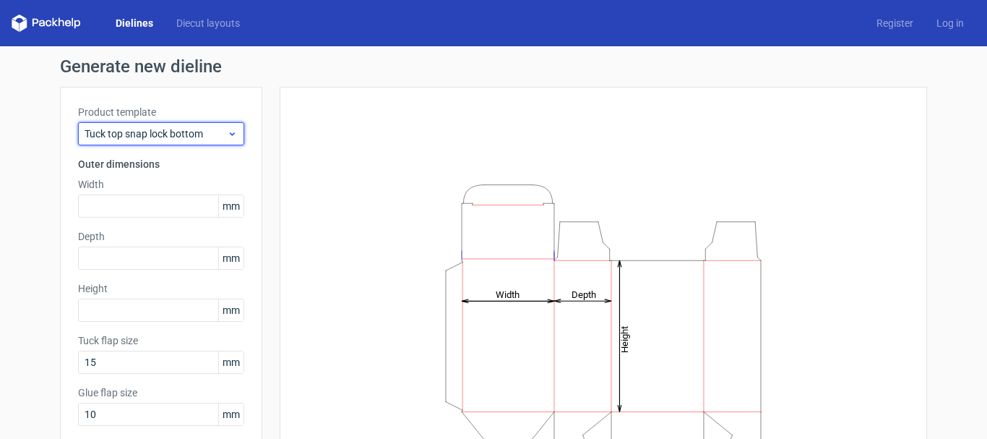
click at [134, 129] on span "Tuck top snap lock bottom" at bounding box center [156, 133] width 142 height 14
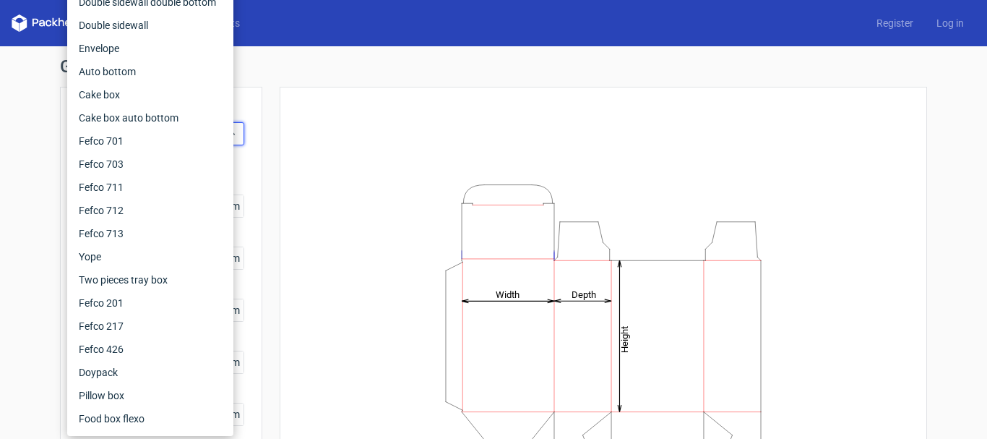
click at [25, 85] on div "Generate new dieline Product template Tuck top snap lock bottom Outer dimension…" at bounding box center [493, 305] width 987 height 519
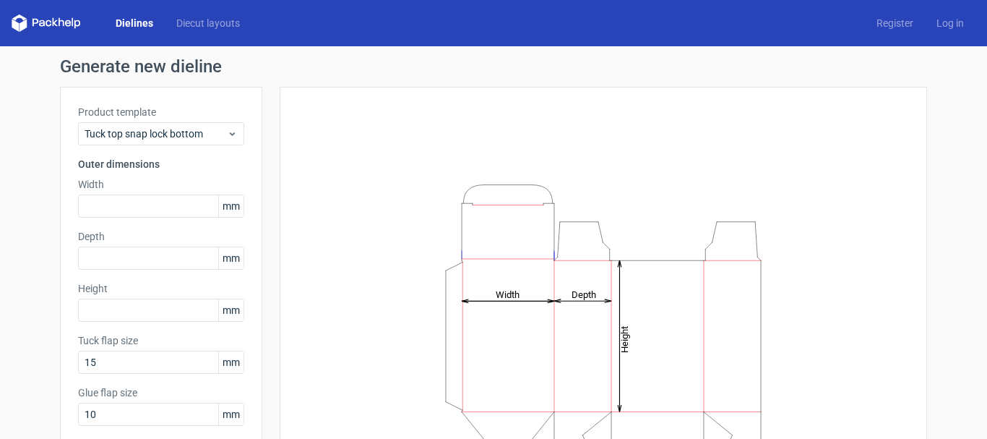
click at [129, 24] on link "Dielines" at bounding box center [134, 23] width 61 height 14
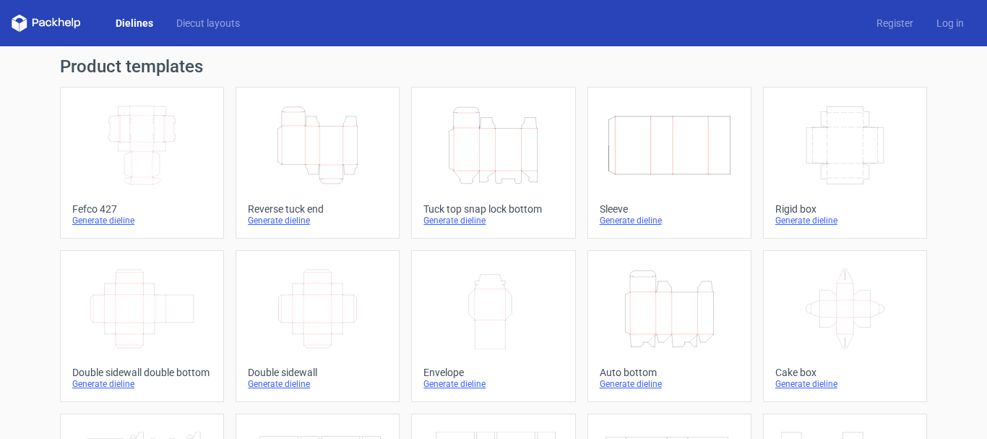
click at [273, 207] on div "Reverse tuck end" at bounding box center [317, 209] width 139 height 12
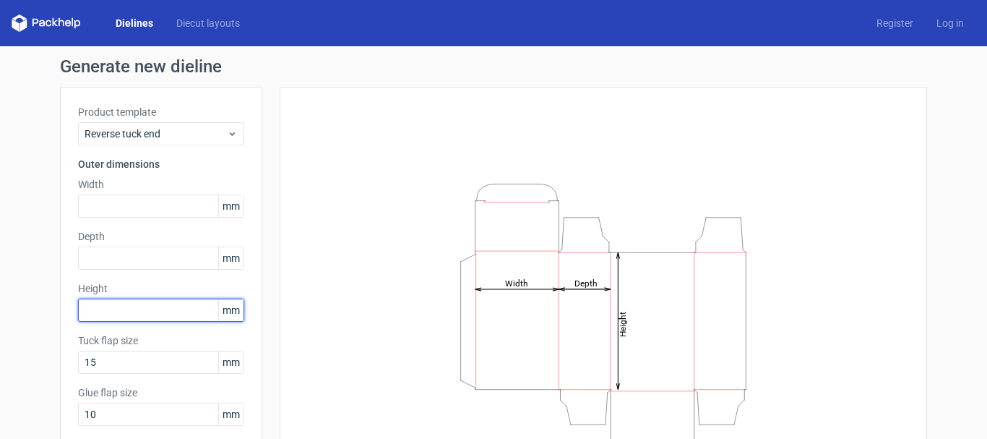
click at [160, 313] on input "text" at bounding box center [161, 309] width 166 height 23
type input "15"
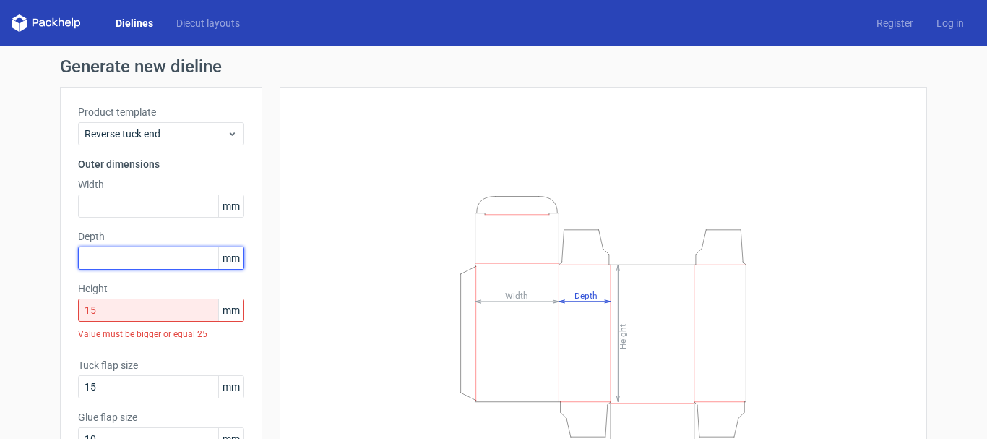
click at [128, 263] on input "text" at bounding box center [161, 257] width 166 height 23
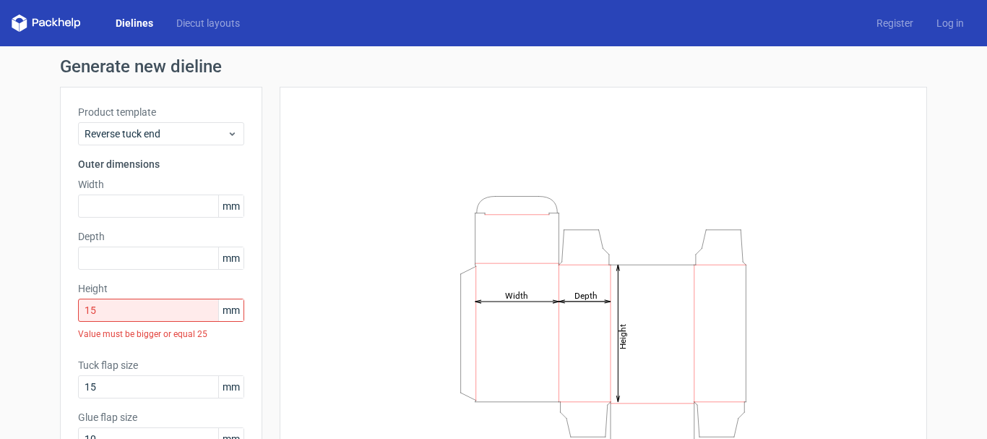
click at [134, 31] on div "Dielines Diecut layouts" at bounding box center [132, 22] width 240 height 17
click at [143, 20] on link "Dielines" at bounding box center [134, 23] width 61 height 14
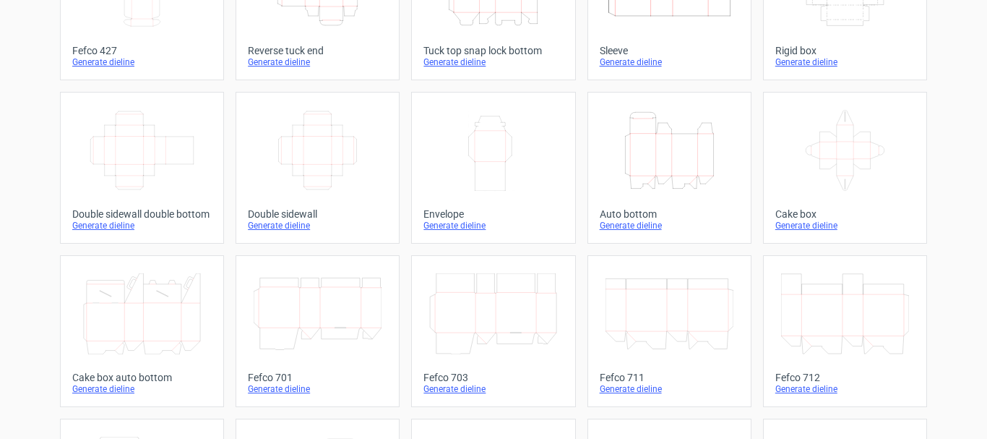
scroll to position [163, 0]
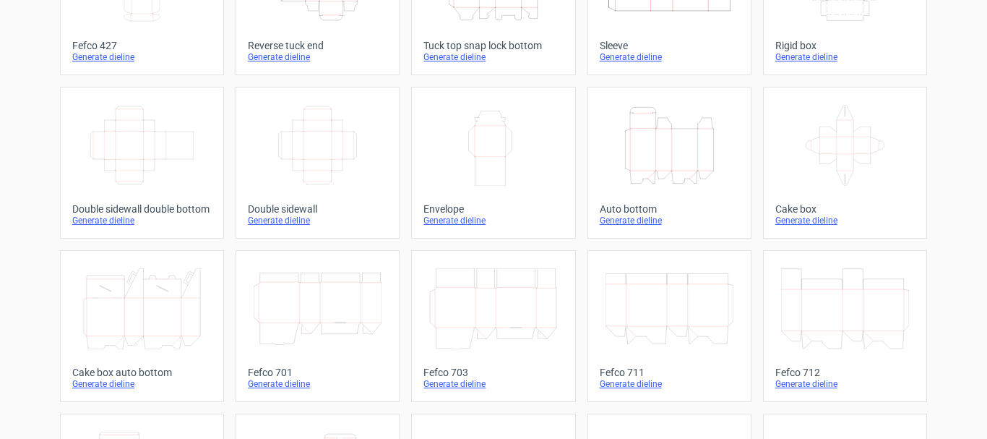
click at [636, 207] on div "Auto bottom" at bounding box center [669, 209] width 139 height 12
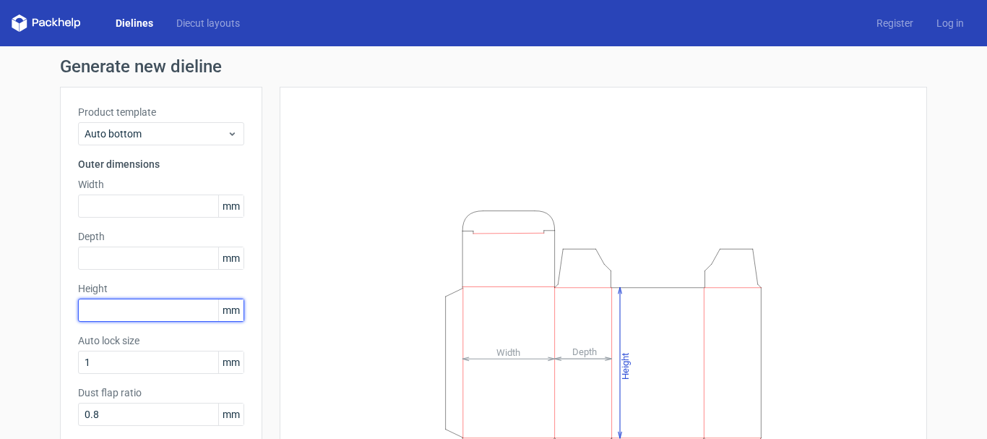
click at [111, 308] on input "text" at bounding box center [161, 309] width 166 height 23
type input "15"
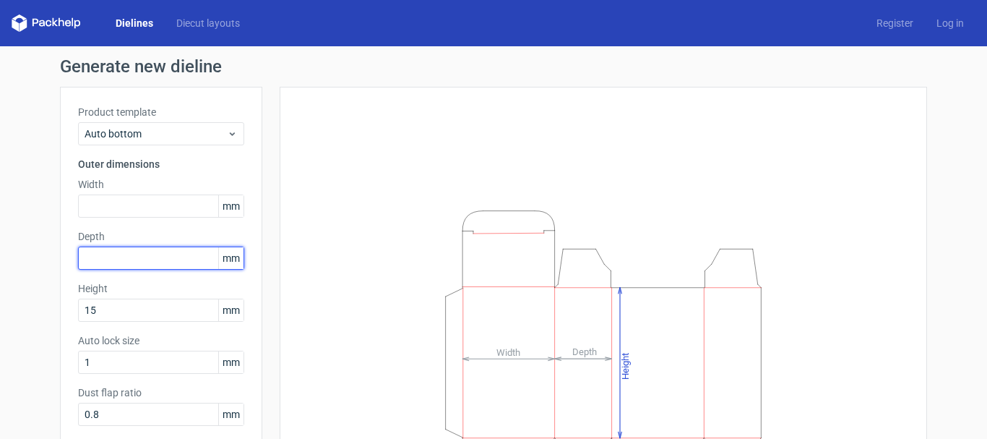
click at [111, 256] on input "text" at bounding box center [161, 257] width 166 height 23
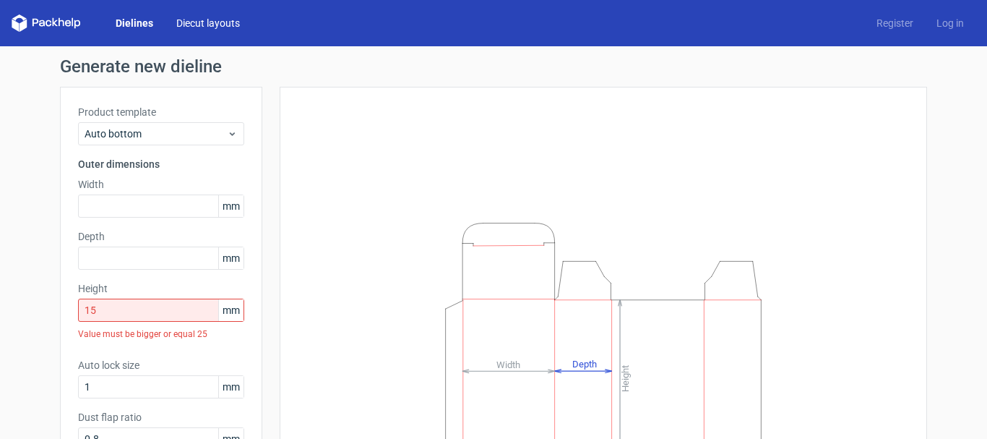
click at [223, 28] on link "Diecut layouts" at bounding box center [208, 23] width 87 height 14
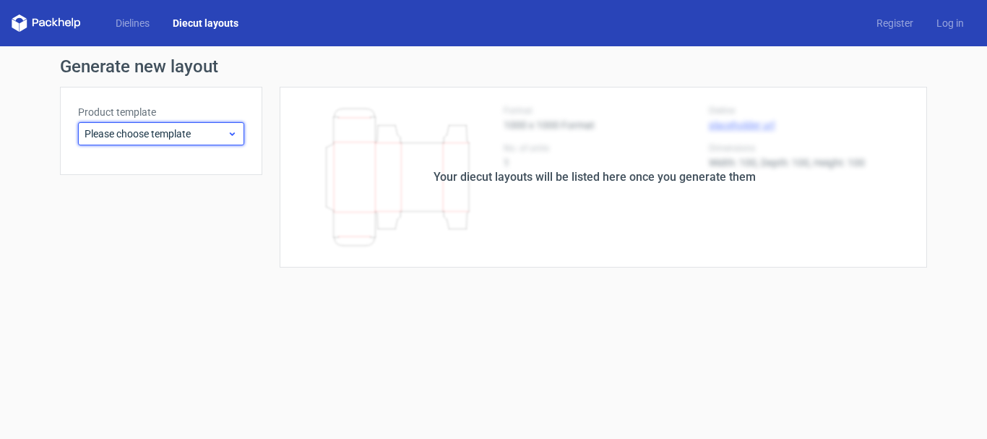
click at [227, 134] on icon at bounding box center [232, 134] width 11 height 12
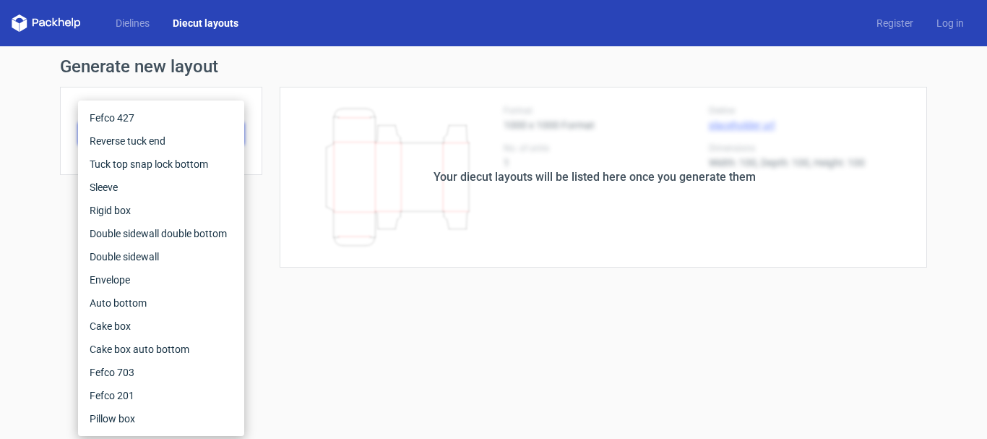
click at [79, 162] on div "Fefco 427 Reverse tuck end Tuck top snap lock bottom Sleeve Rigid box Double si…" at bounding box center [161, 267] width 166 height 335
click at [102, 168] on div "Tuck top snap lock bottom" at bounding box center [161, 163] width 155 height 23
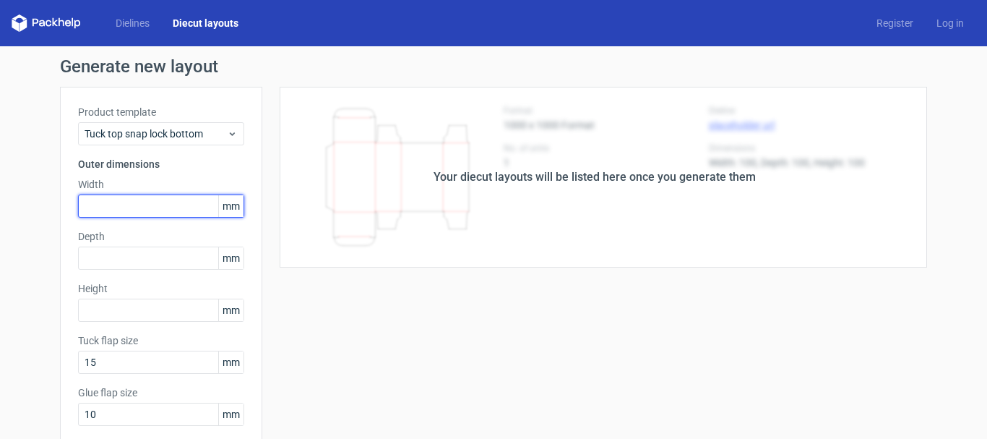
click at [94, 212] on input "text" at bounding box center [161, 205] width 166 height 23
type input "15"
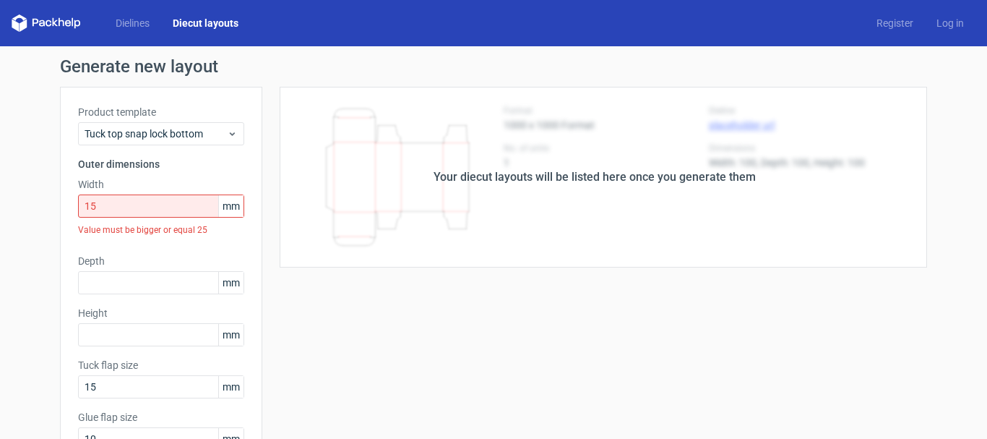
click at [178, 279] on div "Product template Tuck top snap lock bottom Outer dimensions Width 15 mm Value m…" at bounding box center [161, 342] width 202 height 511
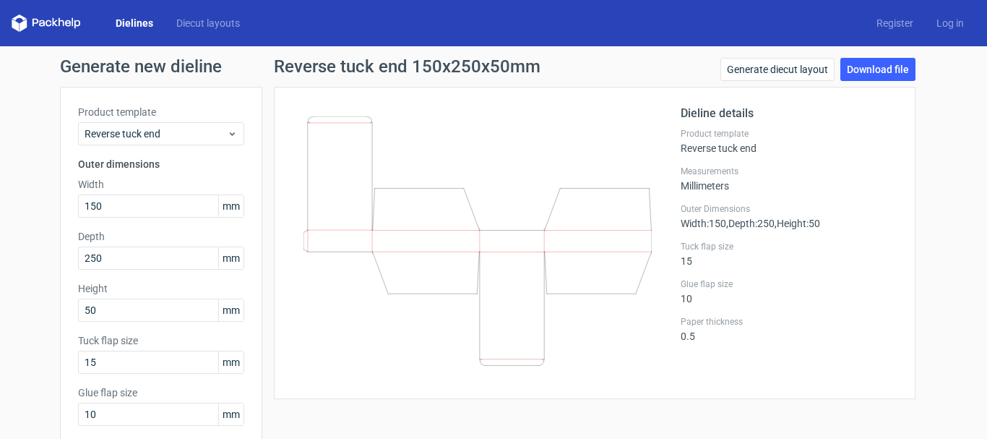
scroll to position [55, 0]
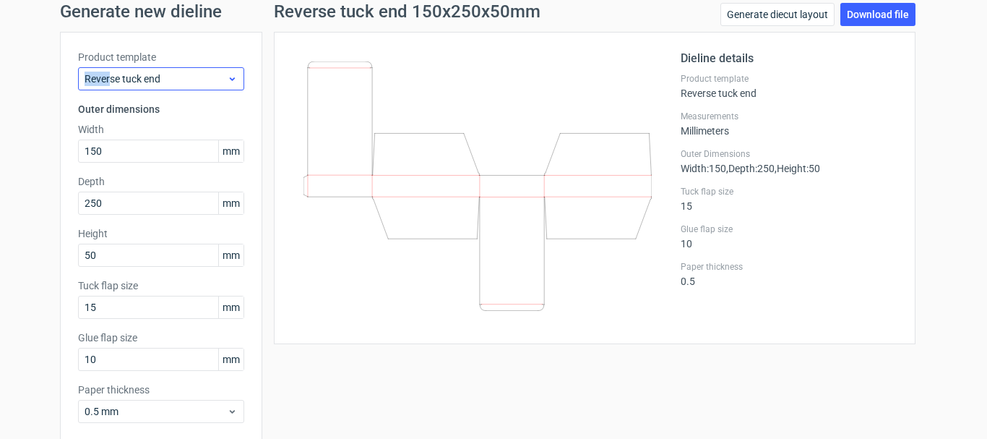
click at [105, 70] on div "Product template Reverse tuck end" at bounding box center [161, 70] width 166 height 40
click at [108, 77] on span "Reverse tuck end" at bounding box center [156, 79] width 142 height 14
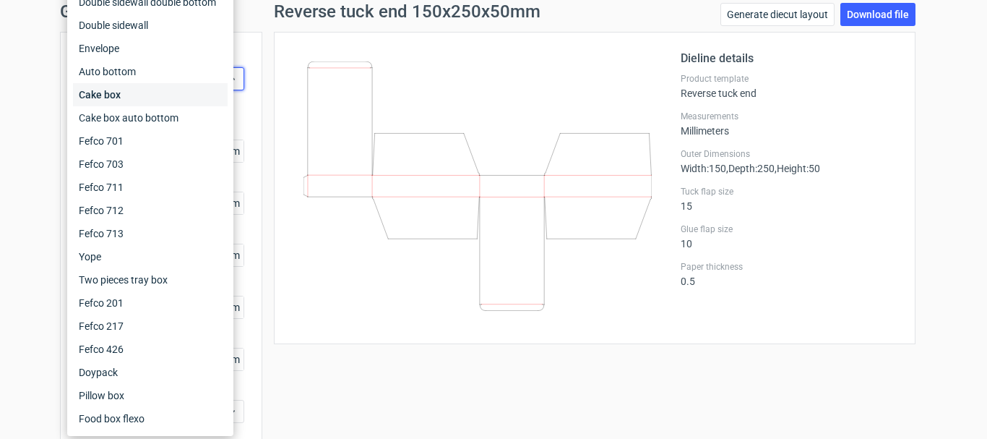
click at [110, 92] on div "Cake box" at bounding box center [150, 94] width 155 height 23
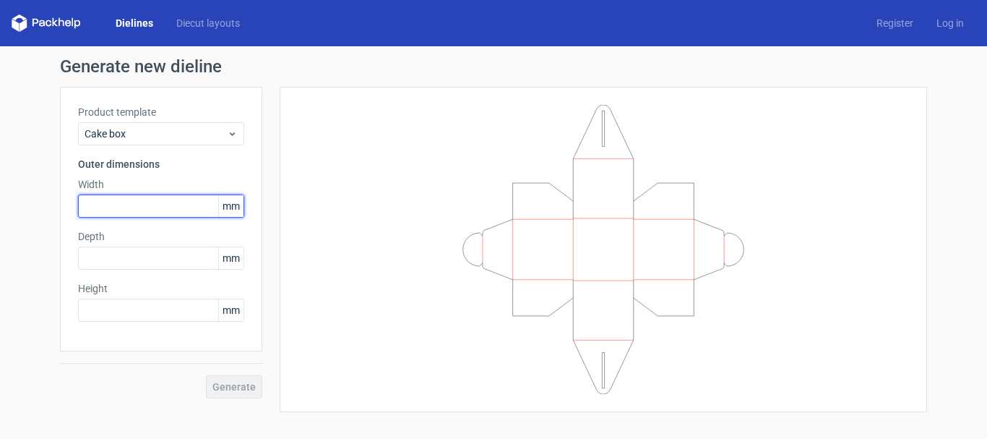
click at [153, 215] on input "text" at bounding box center [161, 205] width 166 height 23
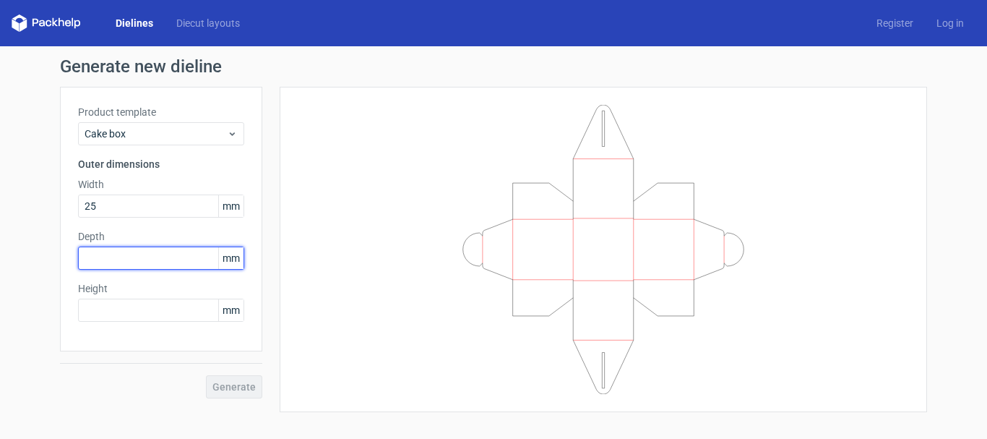
click at [117, 264] on input "text" at bounding box center [161, 257] width 166 height 23
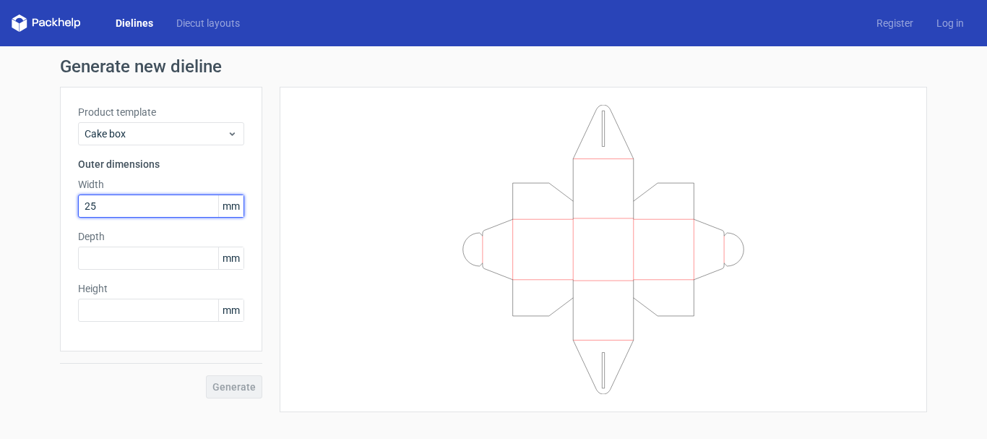
drag, startPoint x: 106, startPoint y: 206, endPoint x: 77, endPoint y: 202, distance: 29.9
click at [81, 202] on input "25" at bounding box center [161, 205] width 166 height 23
type input "14"
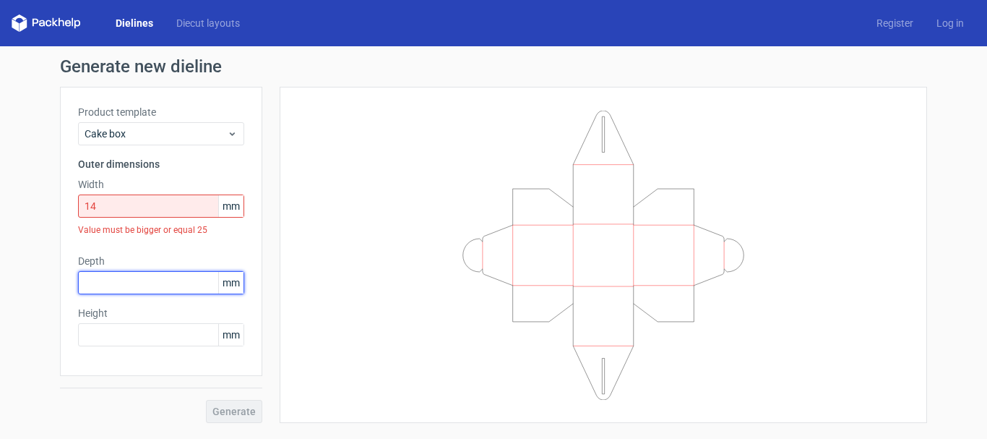
click at [78, 256] on div "Depth mm" at bounding box center [161, 274] width 166 height 40
